Goal: Information Seeking & Learning: Learn about a topic

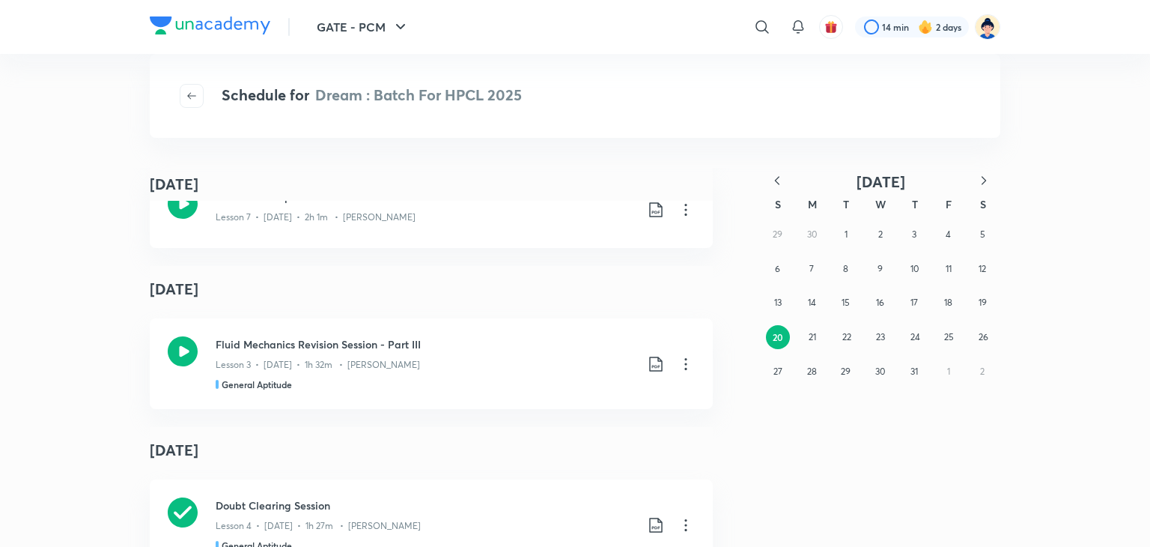
scroll to position [2065, 0]
click at [190, 345] on icon at bounding box center [183, 350] width 30 height 30
